Goal: Use online tool/utility

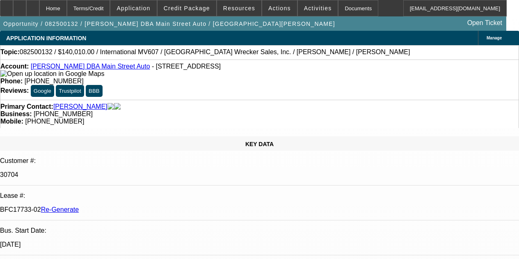
select select "4"
select select "0"
select select "2"
select select "0"
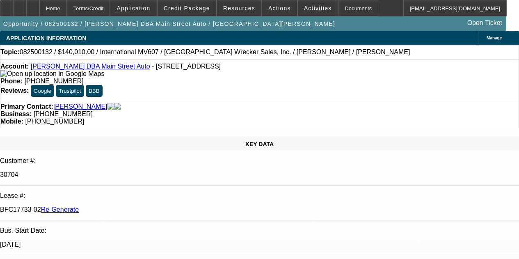
select select "6"
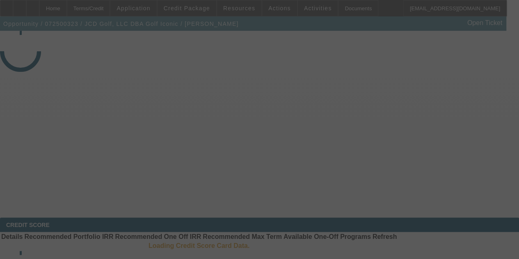
select select "3"
click at [268, 45] on div at bounding box center [259, 129] width 519 height 259
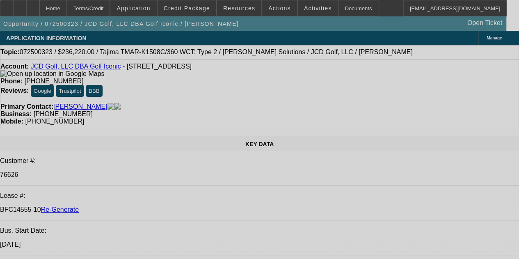
select select "0"
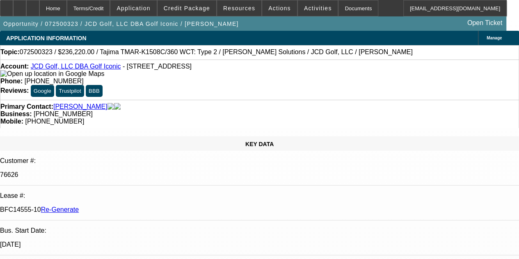
select select "2"
select select "0"
select select "6"
click at [304, 9] on span "Activities" at bounding box center [318, 8] width 28 height 7
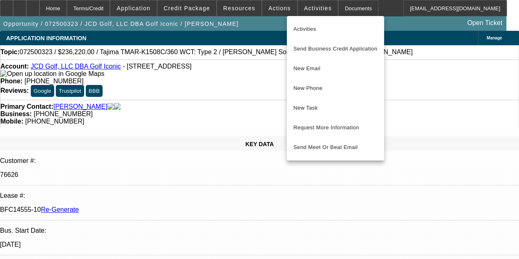
click at [274, 10] on div at bounding box center [259, 129] width 519 height 259
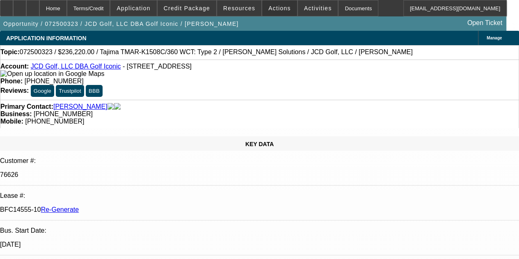
click at [274, 10] on span "Actions" at bounding box center [279, 8] width 23 height 7
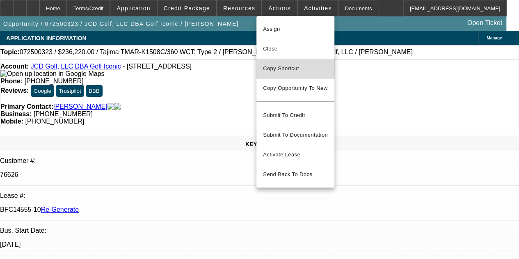
click at [277, 65] on span "Copy Shortcut" at bounding box center [295, 69] width 65 height 10
